Goal: Information Seeking & Learning: Learn about a topic

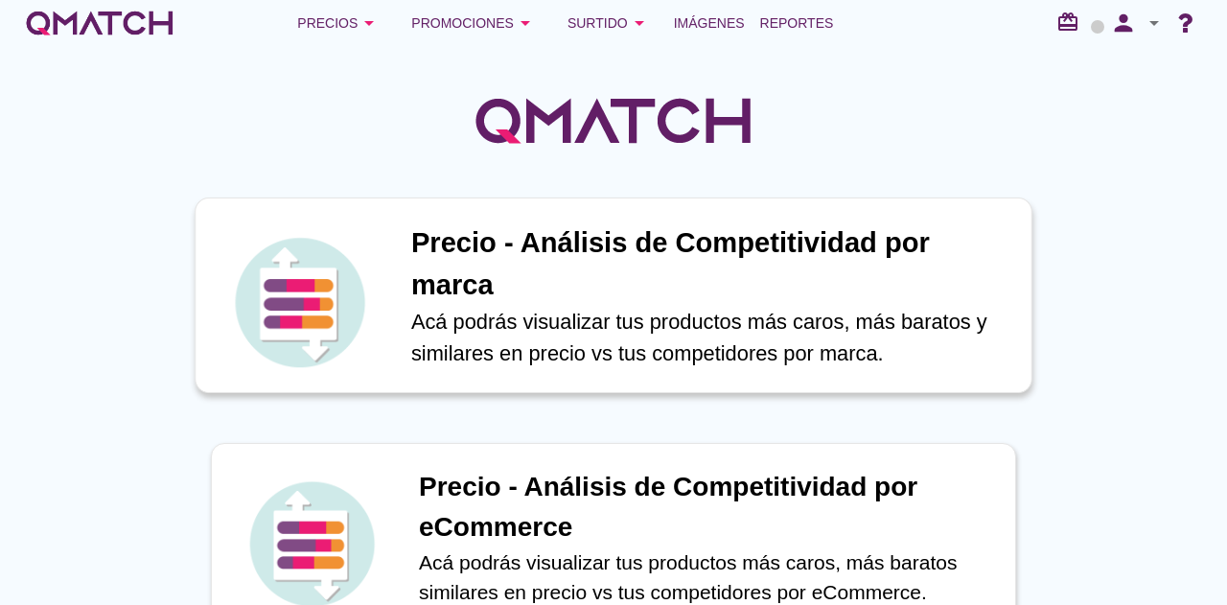
click at [537, 264] on h1 "Precio - Análisis de Competitividad por marca" at bounding box center [711, 263] width 600 height 83
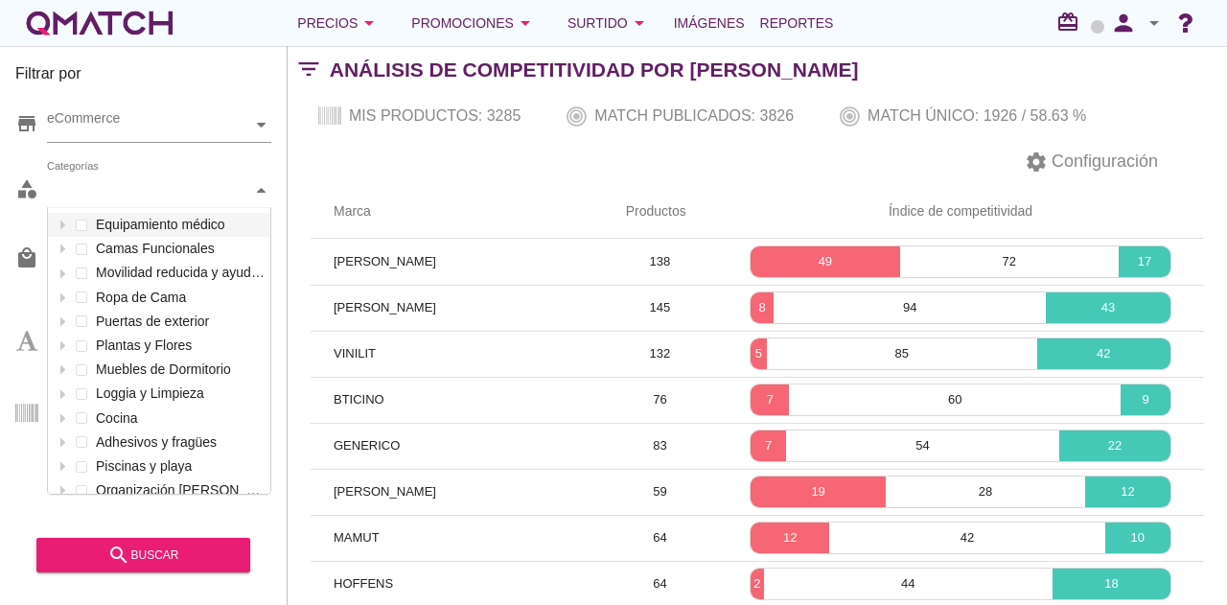
click at [148, 204] on div "Categorías" at bounding box center [149, 191] width 205 height 34
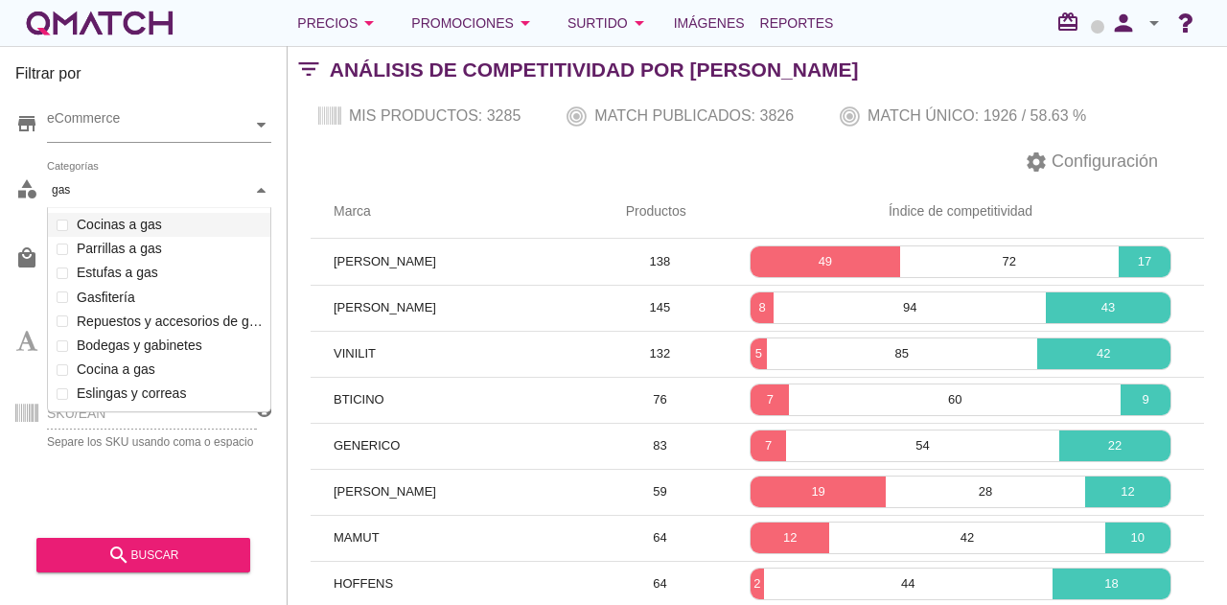
scroll to position [205, 224]
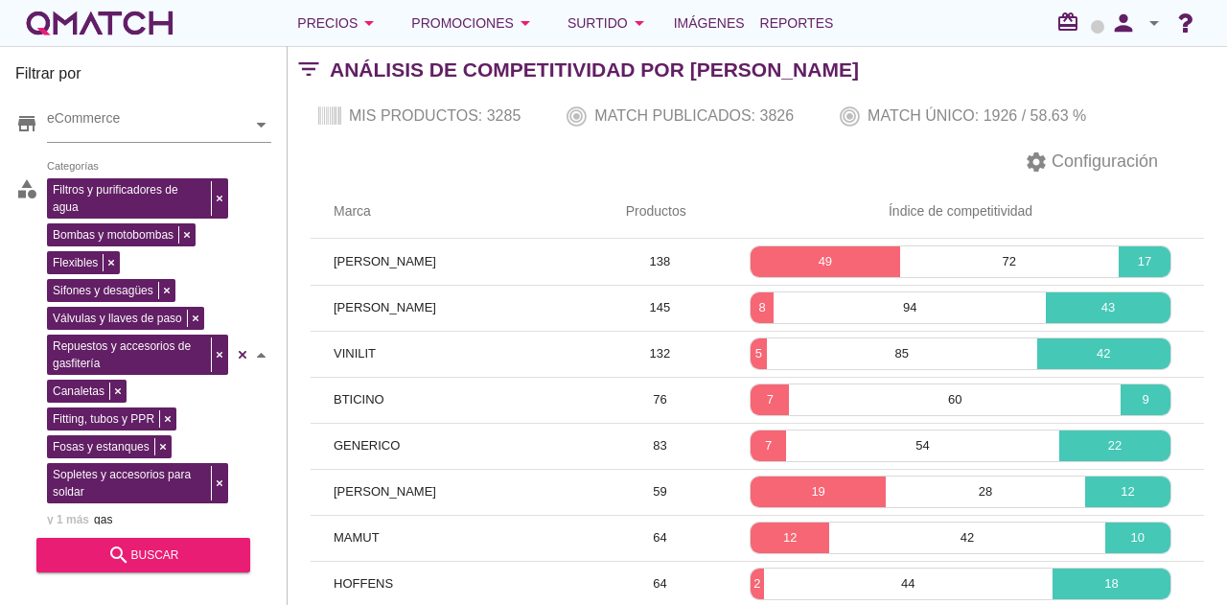
click at [125, 289] on div "Filtros y purificadores de agua Bombas y motobombas Flexibles Sifones y desagüe…" at bounding box center [159, 355] width 224 height 363
type input "gas"
click at [117, 549] on icon "search" at bounding box center [118, 555] width 23 height 23
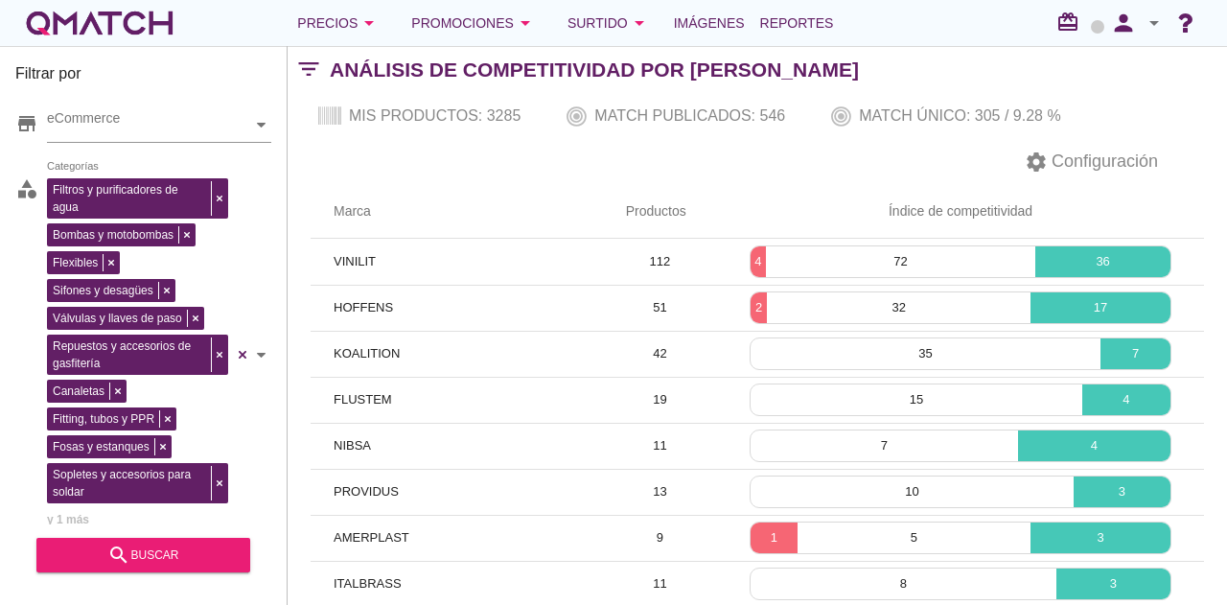
click at [130, 32] on div "white-qmatch-logo" at bounding box center [99, 23] width 153 height 38
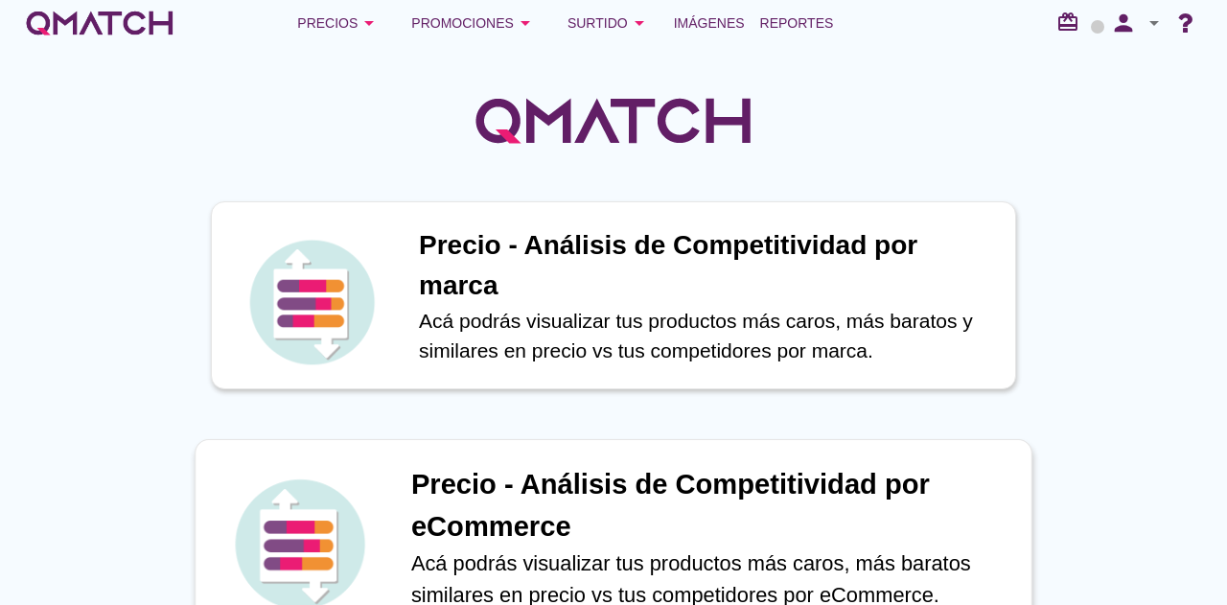
click at [625, 479] on h1 "Precio - Análisis de Competitividad por eCommerce" at bounding box center [711, 505] width 600 height 83
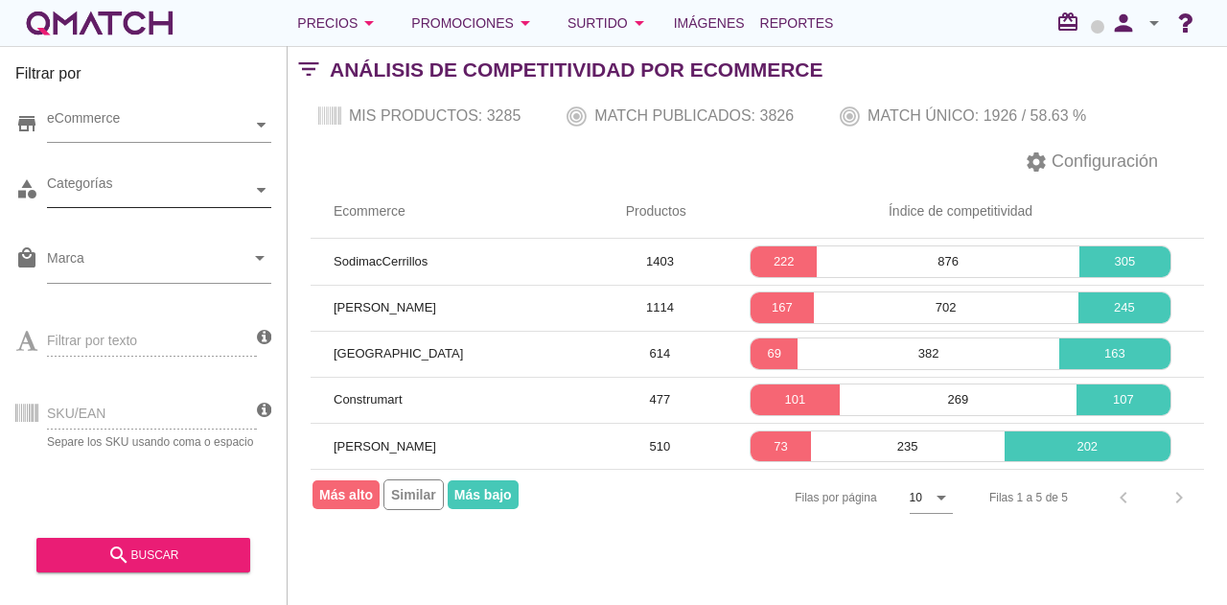
click at [161, 189] on div "Categorías" at bounding box center [149, 190] width 205 height 20
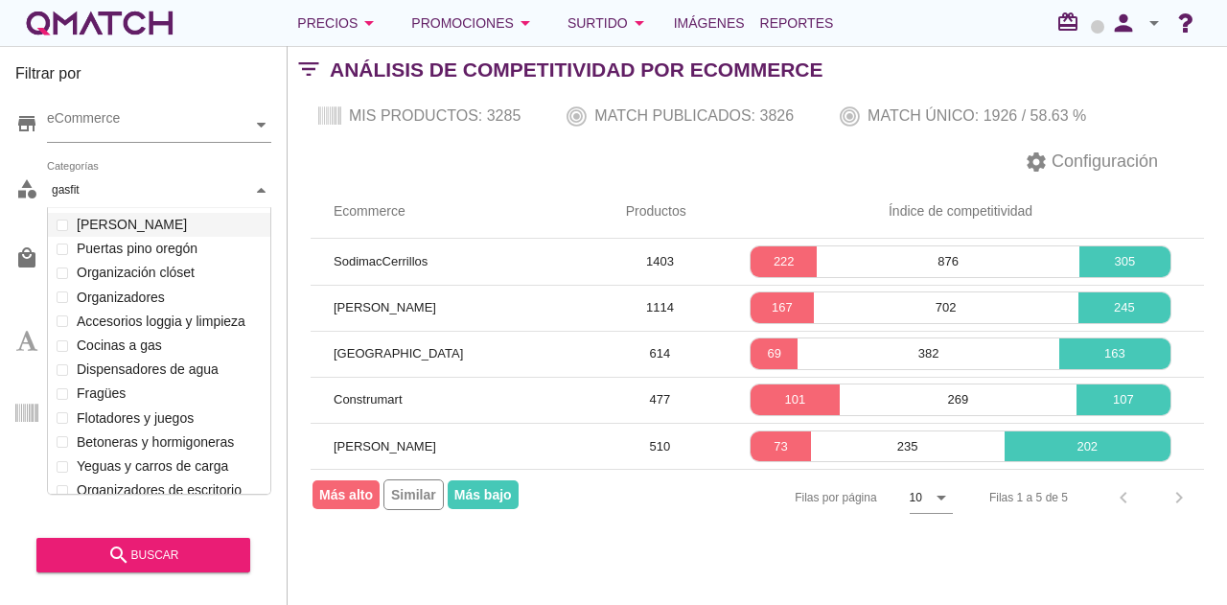
scroll to position [60, 224]
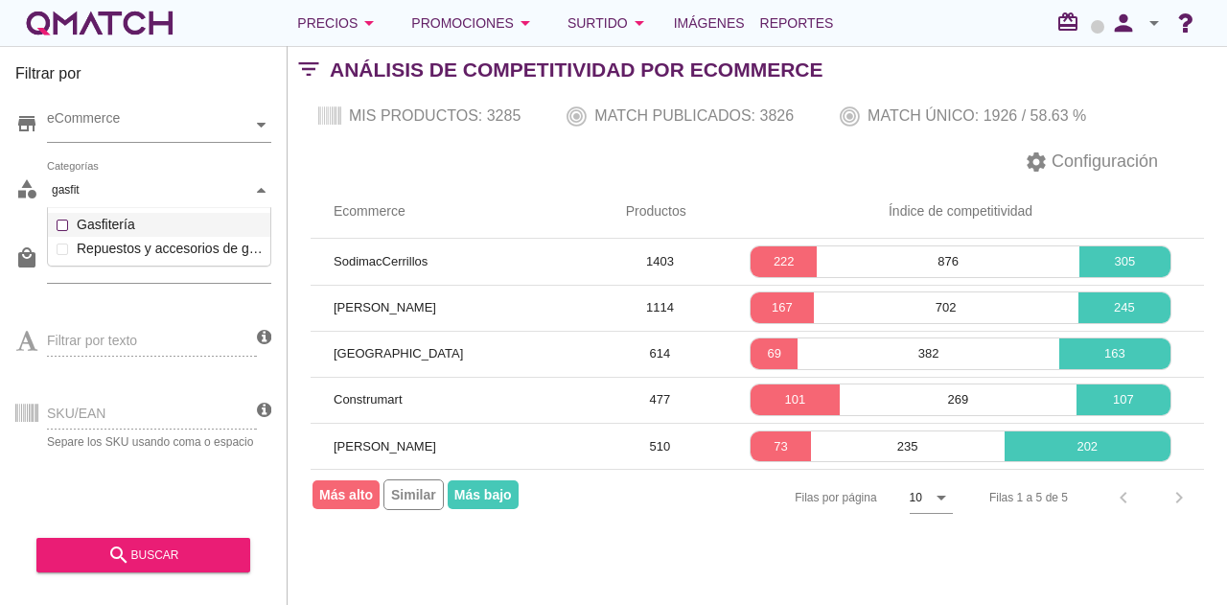
click at [61, 208] on div "Categorías gasfit gasfit Equipamiento médico Camas Funcionales Movilidad reduci…" at bounding box center [159, 191] width 224 height 35
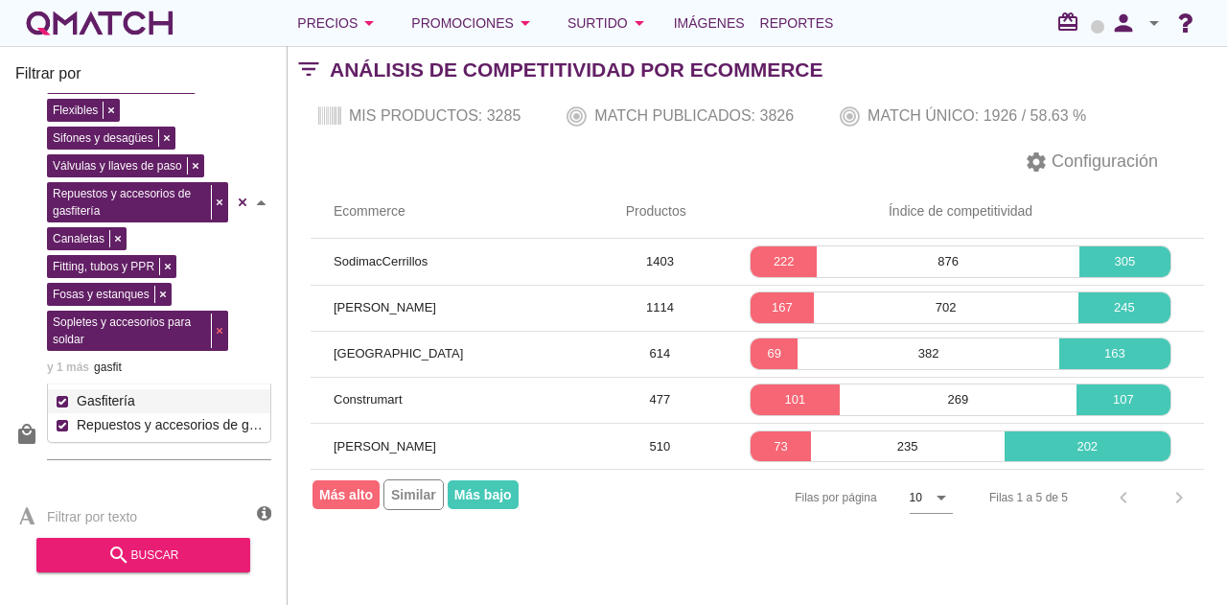
scroll to position [153, 0]
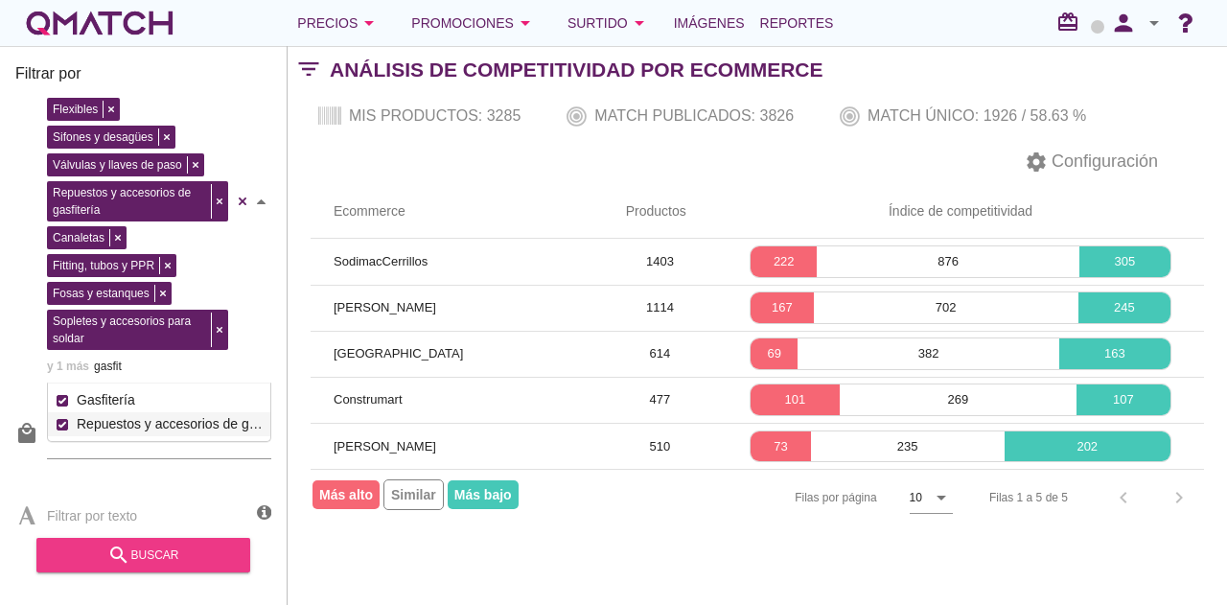
type input "gasfit"
click at [117, 559] on icon "search" at bounding box center [118, 555] width 23 height 23
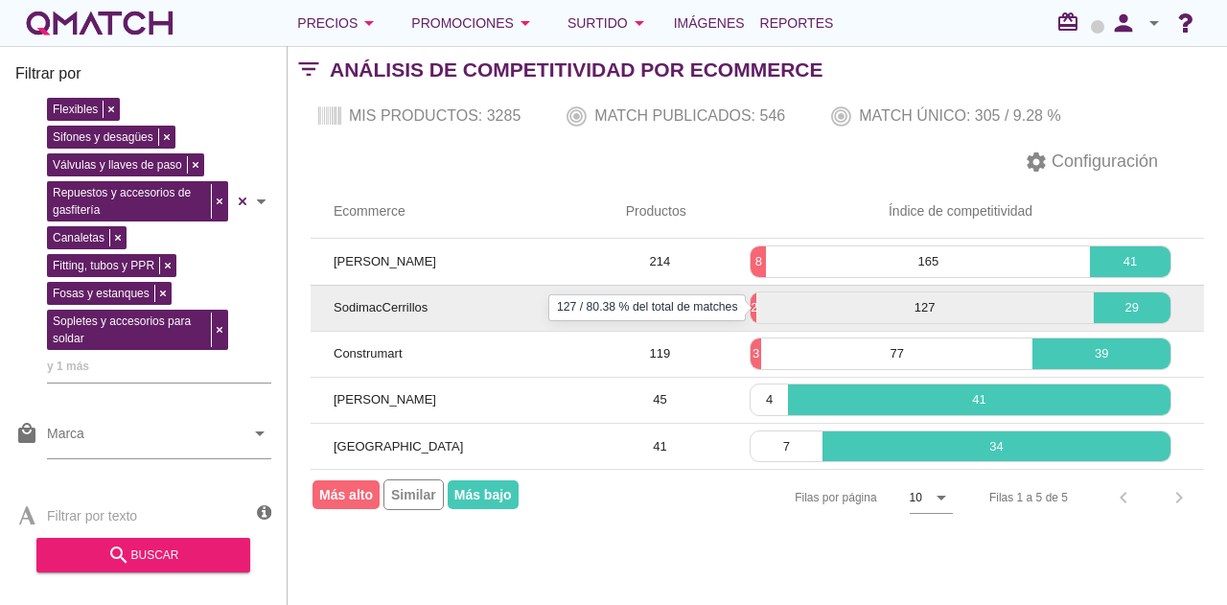
click at [758, 312] on p "127" at bounding box center [926, 307] width 338 height 19
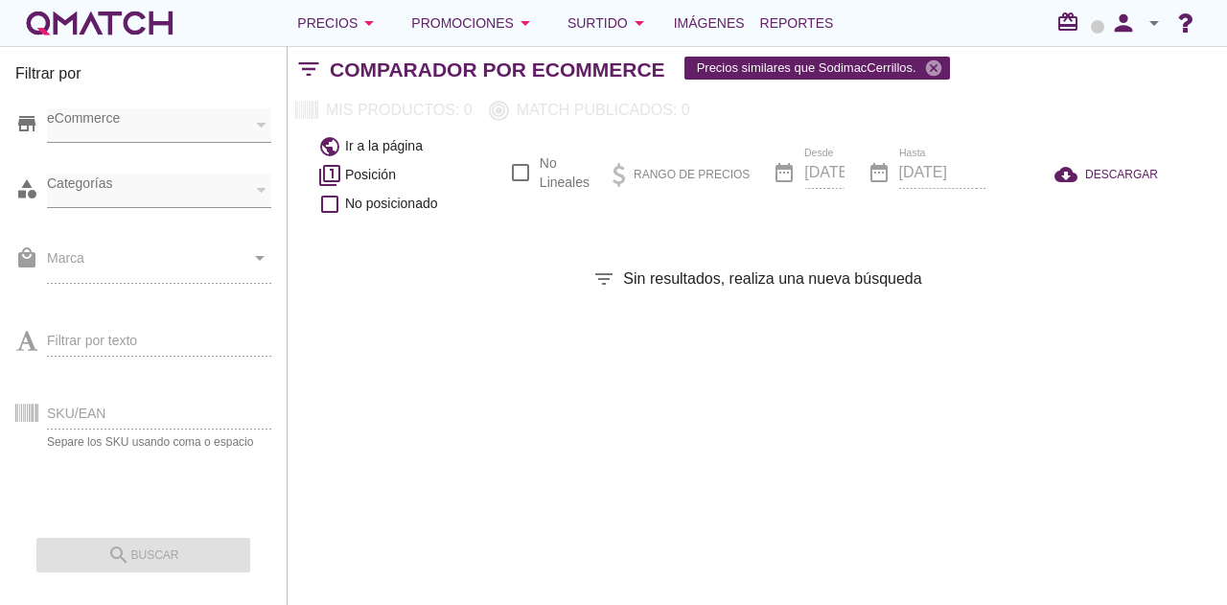
checkbox input "false"
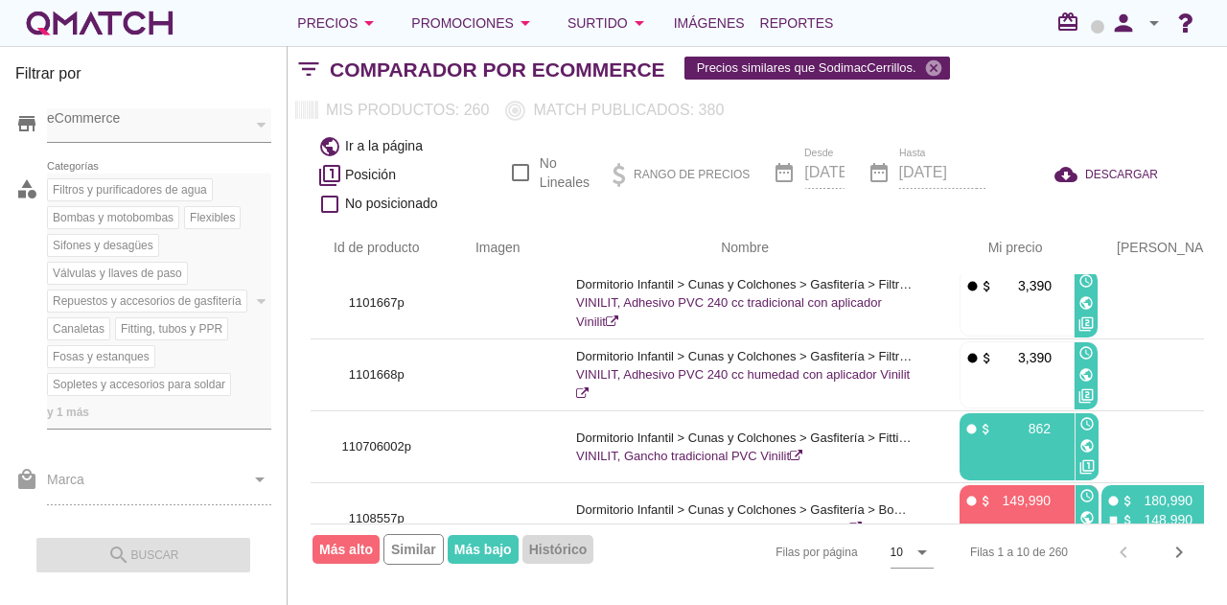
scroll to position [481, 0]
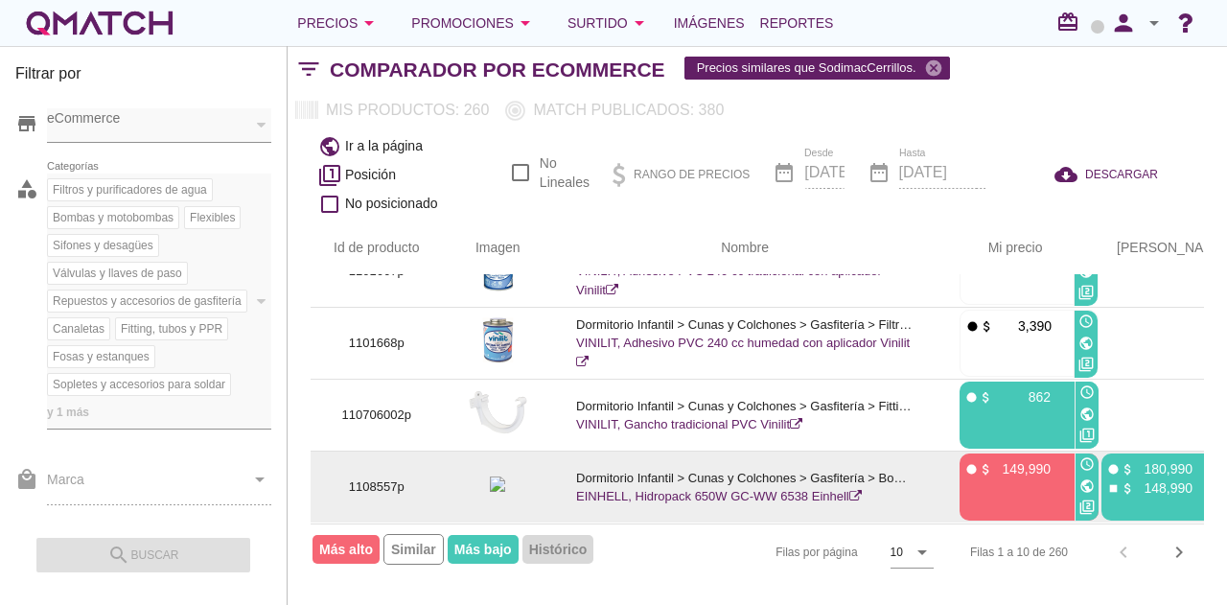
click at [1087, 479] on icon "public" at bounding box center [1087, 486] width 15 height 15
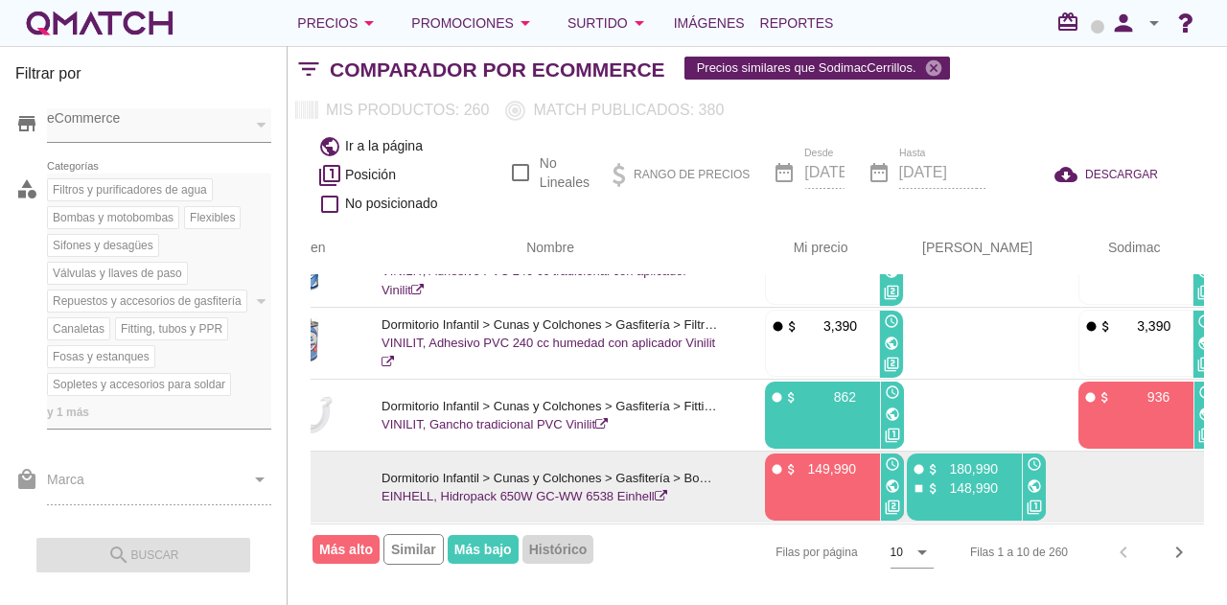
scroll to position [481, 192]
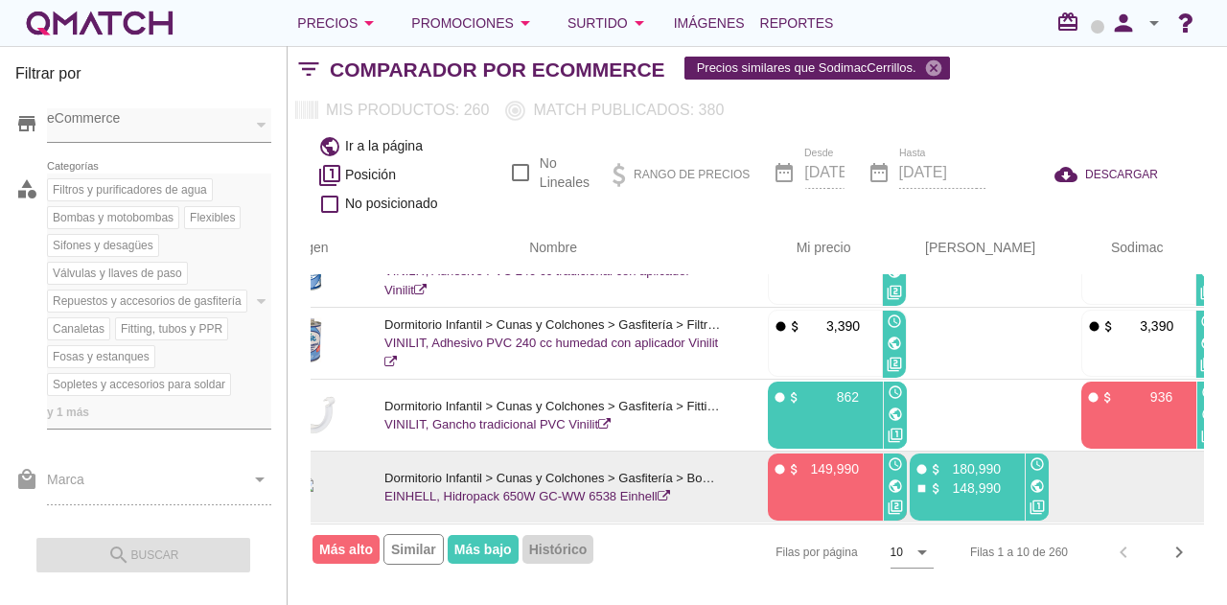
click at [1035, 479] on icon "public" at bounding box center [1037, 486] width 15 height 15
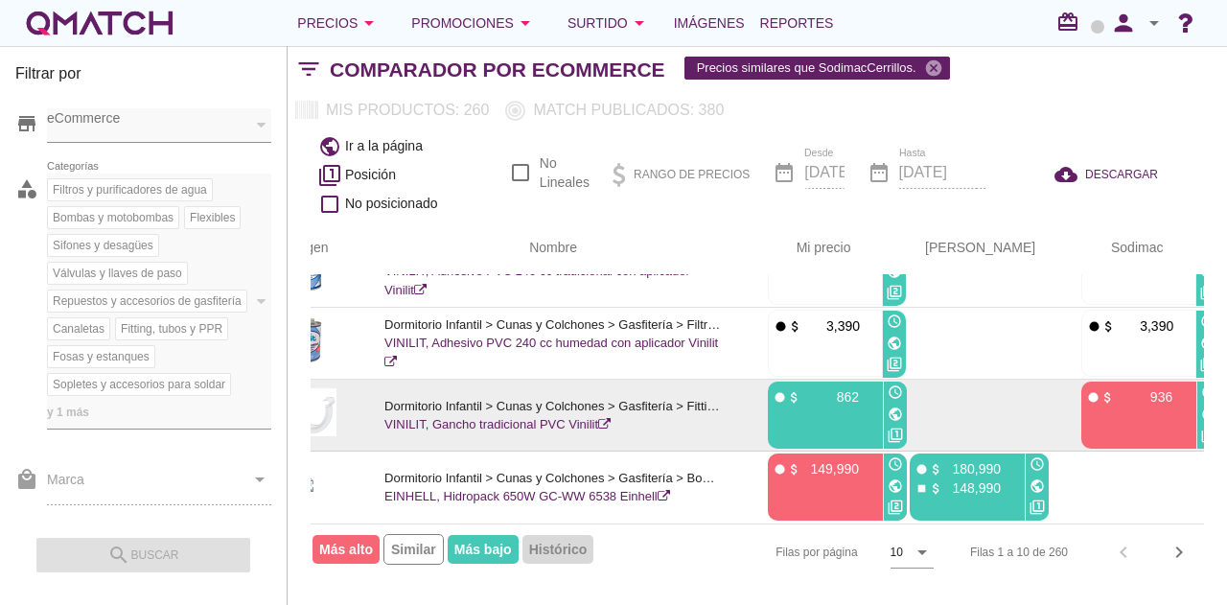
click at [892, 407] on icon "public" at bounding box center [895, 414] width 15 height 15
click at [1202, 407] on icon "public" at bounding box center [1209, 414] width 15 height 15
